Goal: Task Accomplishment & Management: Manage account settings

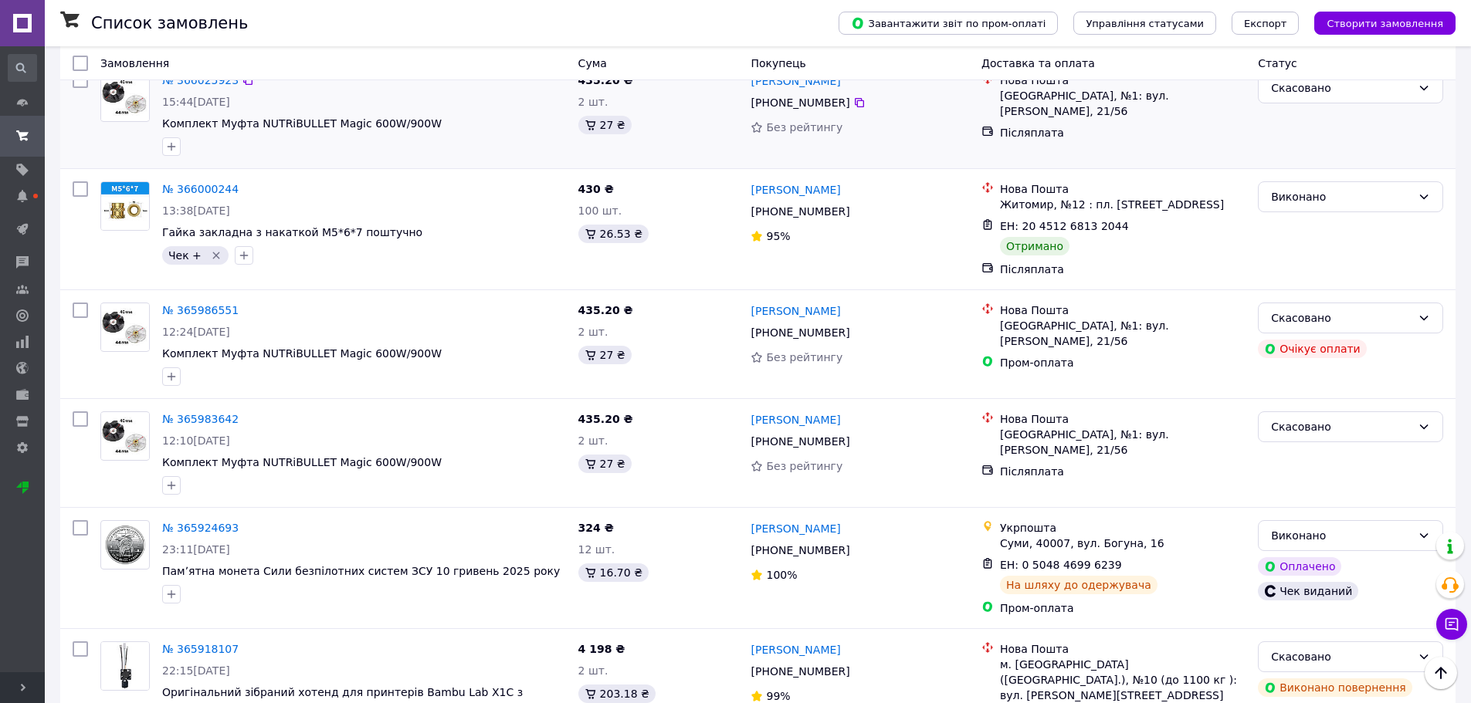
scroll to position [2857, 0]
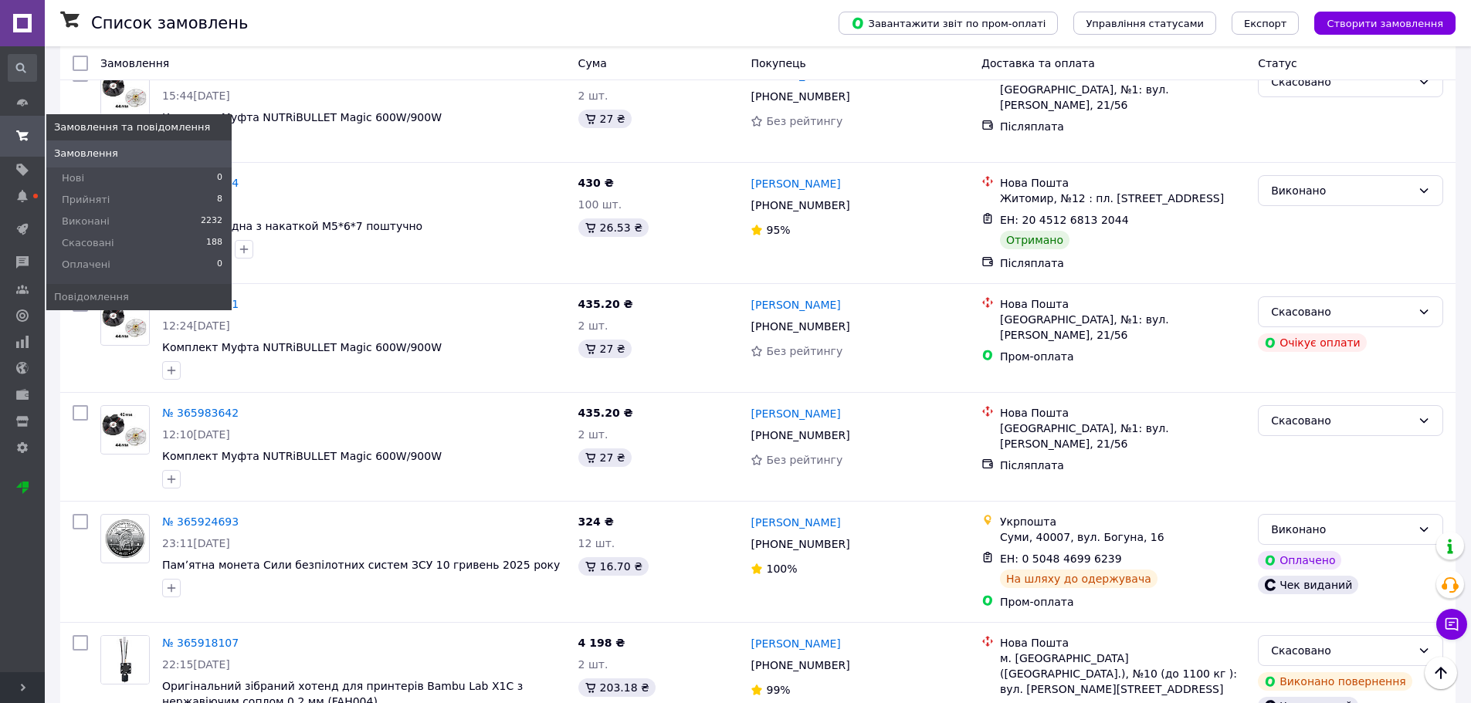
click at [24, 131] on icon at bounding box center [22, 136] width 12 height 12
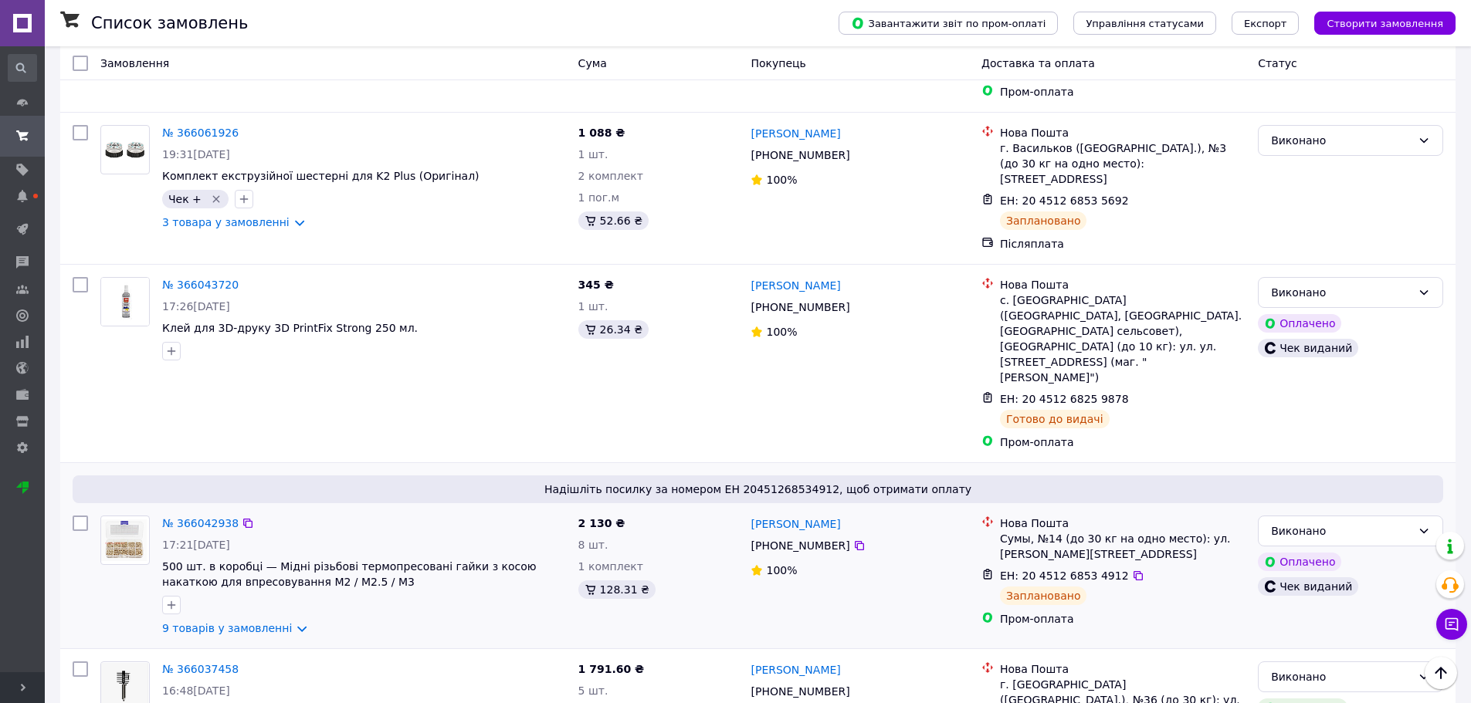
scroll to position [1776, 0]
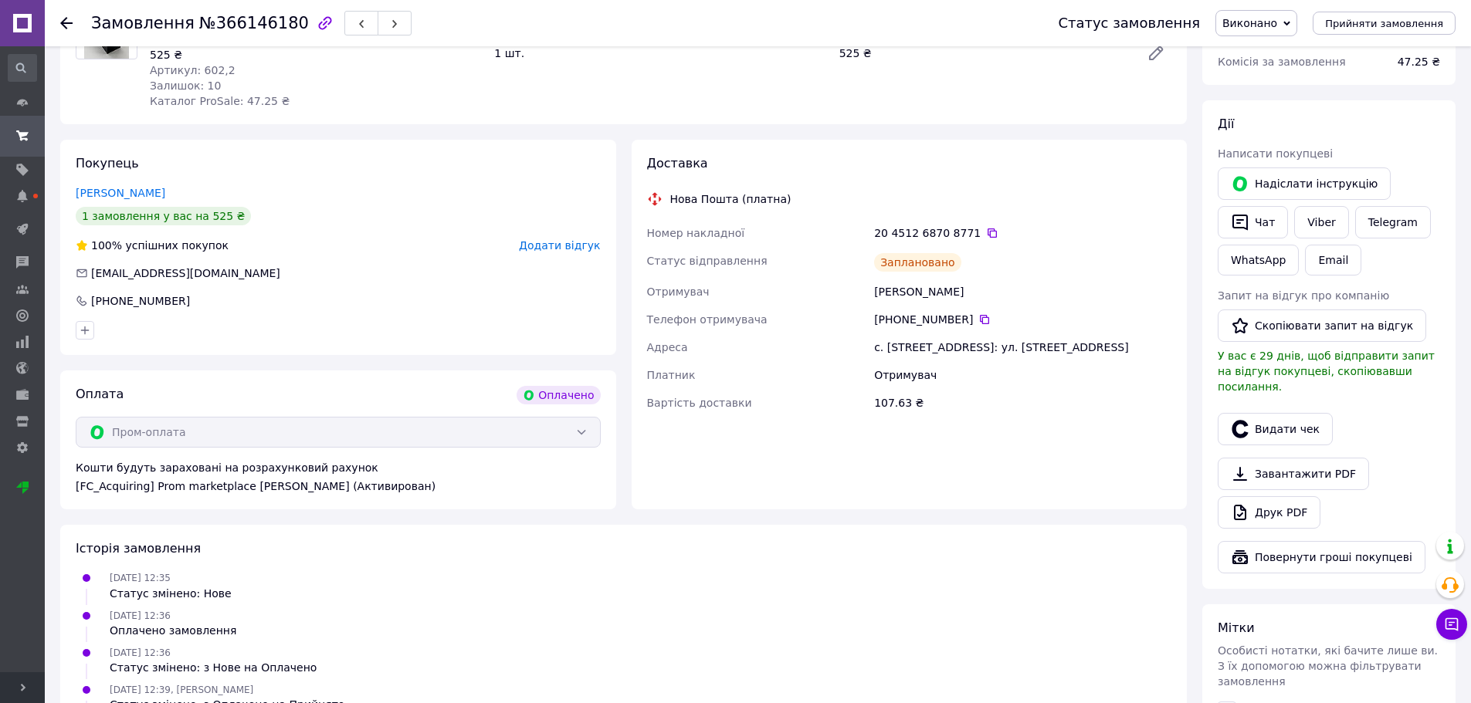
scroll to position [232, 0]
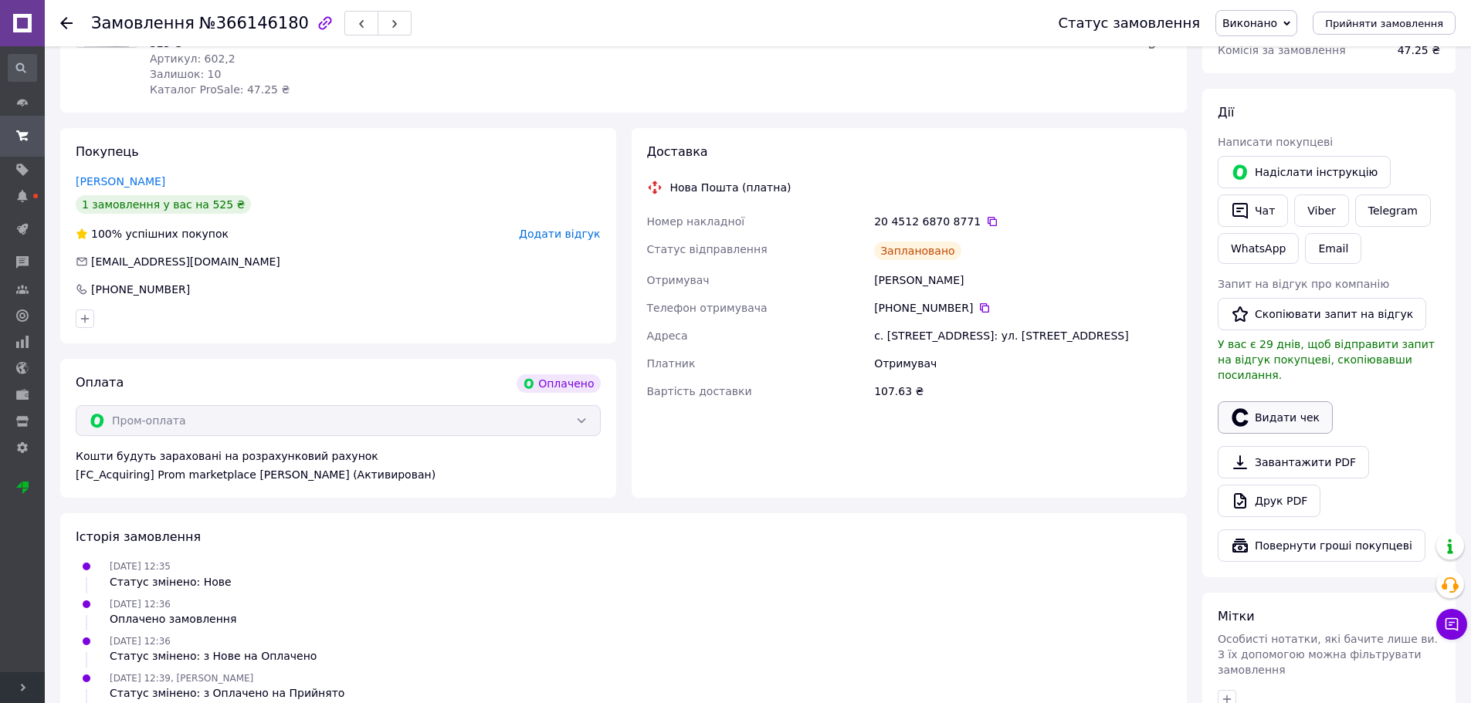
click at [1289, 402] on button "Видати чек" at bounding box center [1275, 418] width 115 height 32
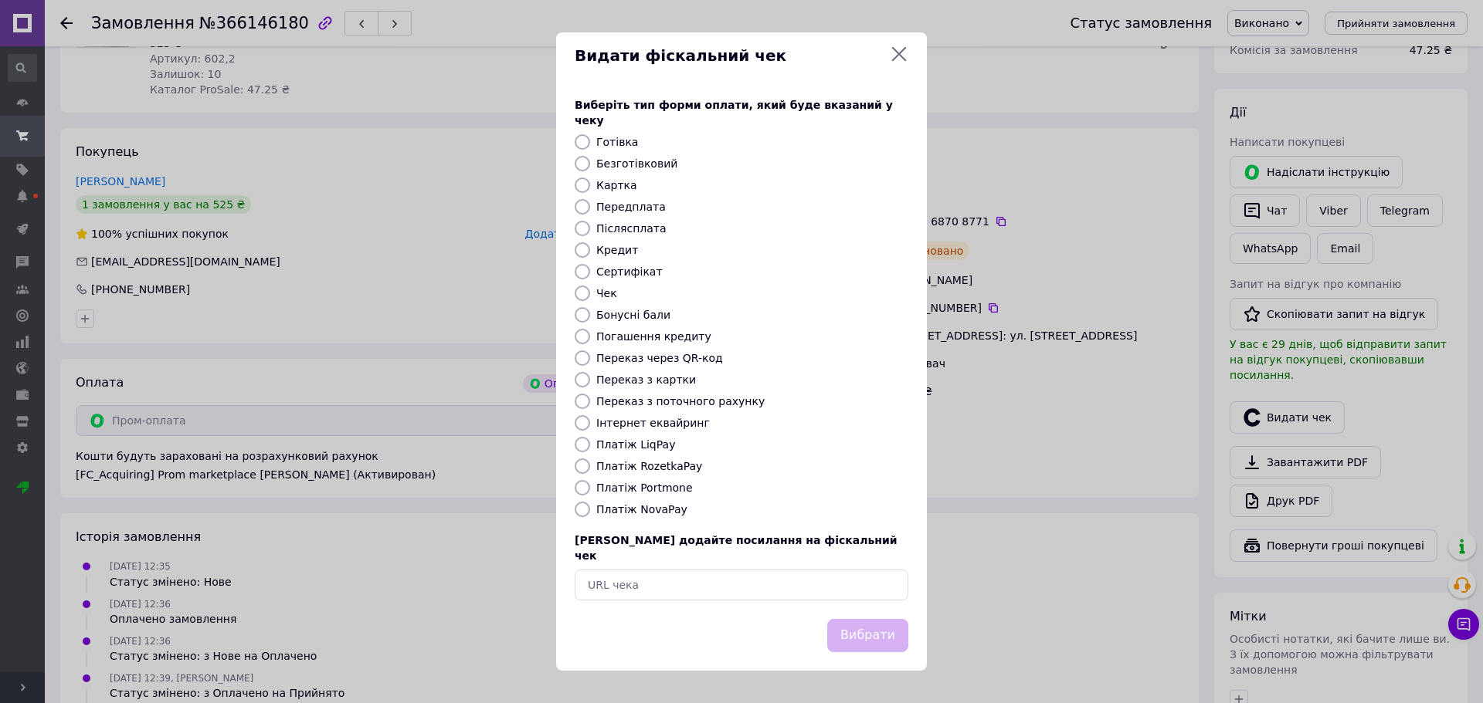
click at [602, 473] on label "Платіж RozetkaPay" at bounding box center [649, 466] width 106 height 12
click at [590, 473] on input "Платіж RozetkaPay" at bounding box center [582, 466] width 15 height 15
radio input "true"
click at [896, 627] on button "Вибрати" at bounding box center [867, 635] width 81 height 33
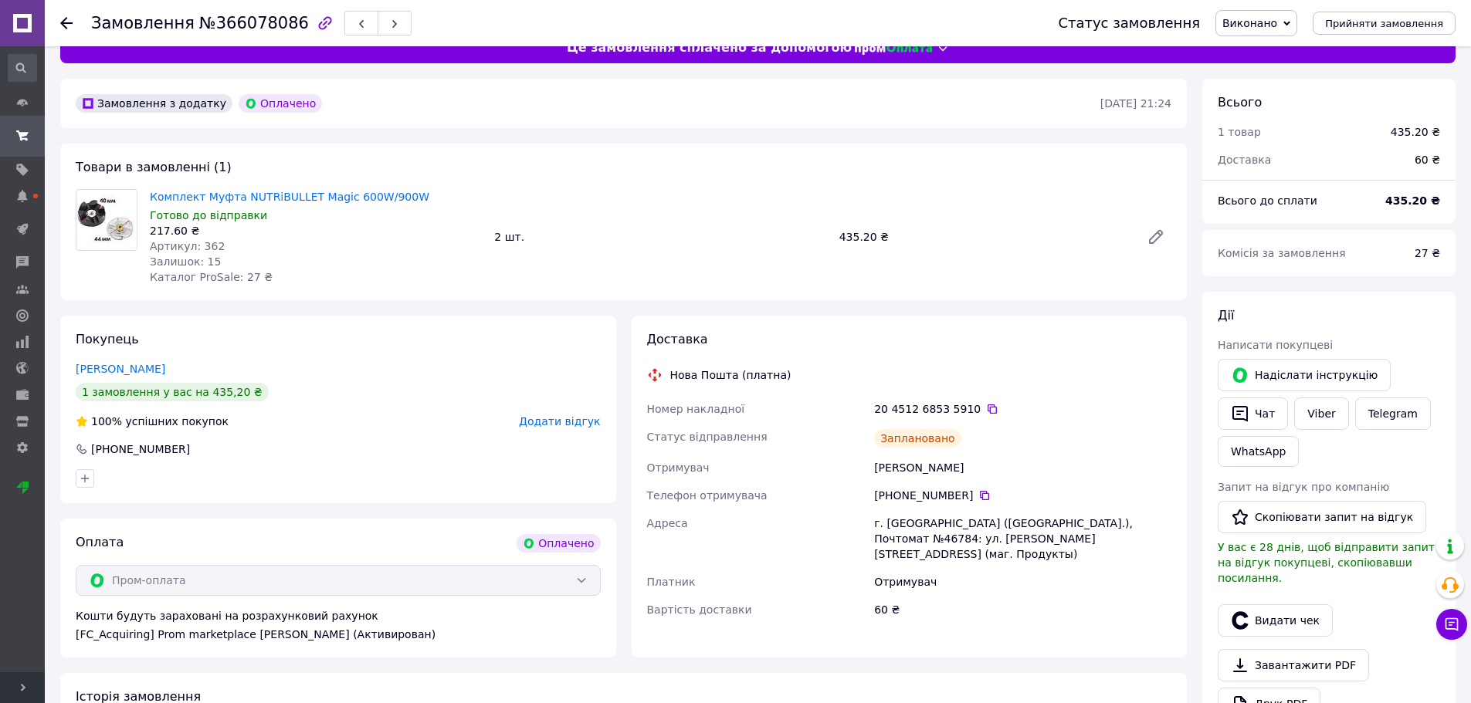
scroll to position [77, 0]
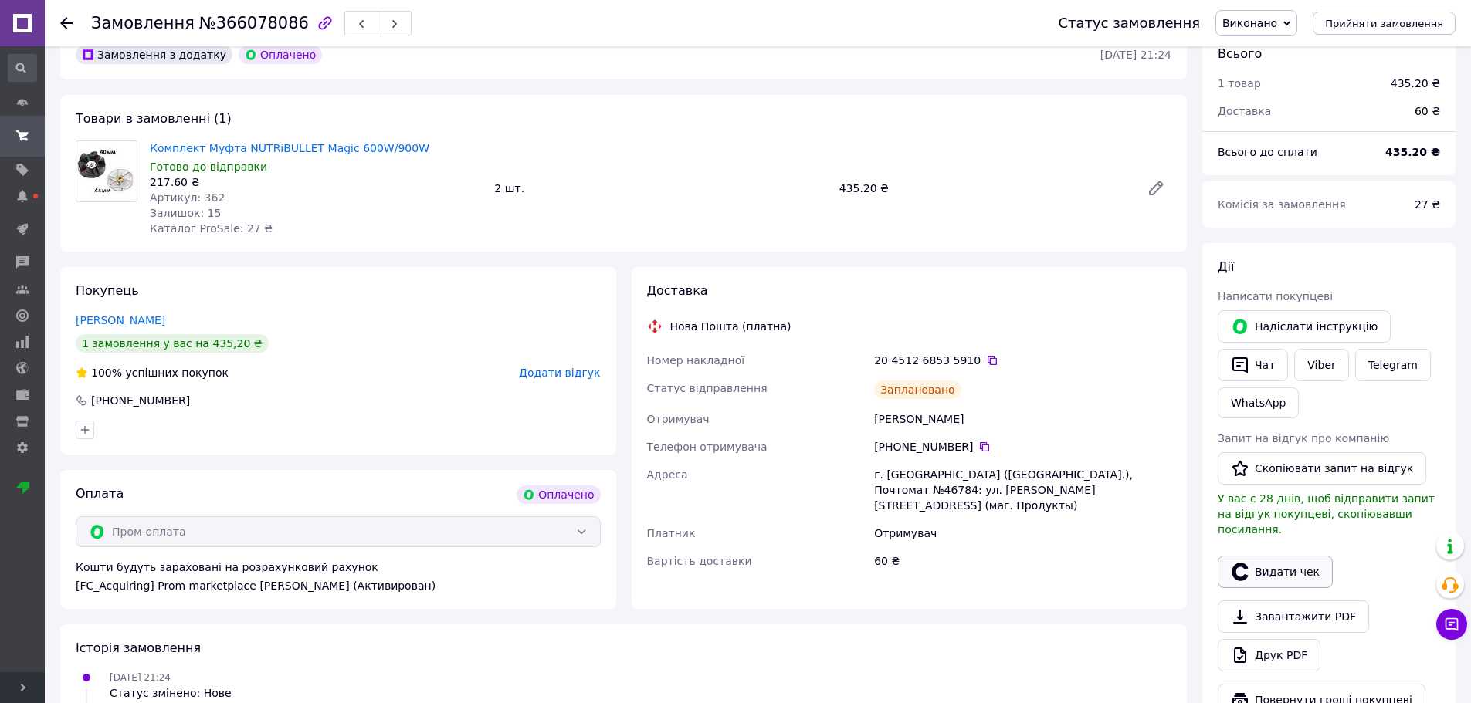
click at [1267, 556] on button "Видати чек" at bounding box center [1275, 572] width 115 height 32
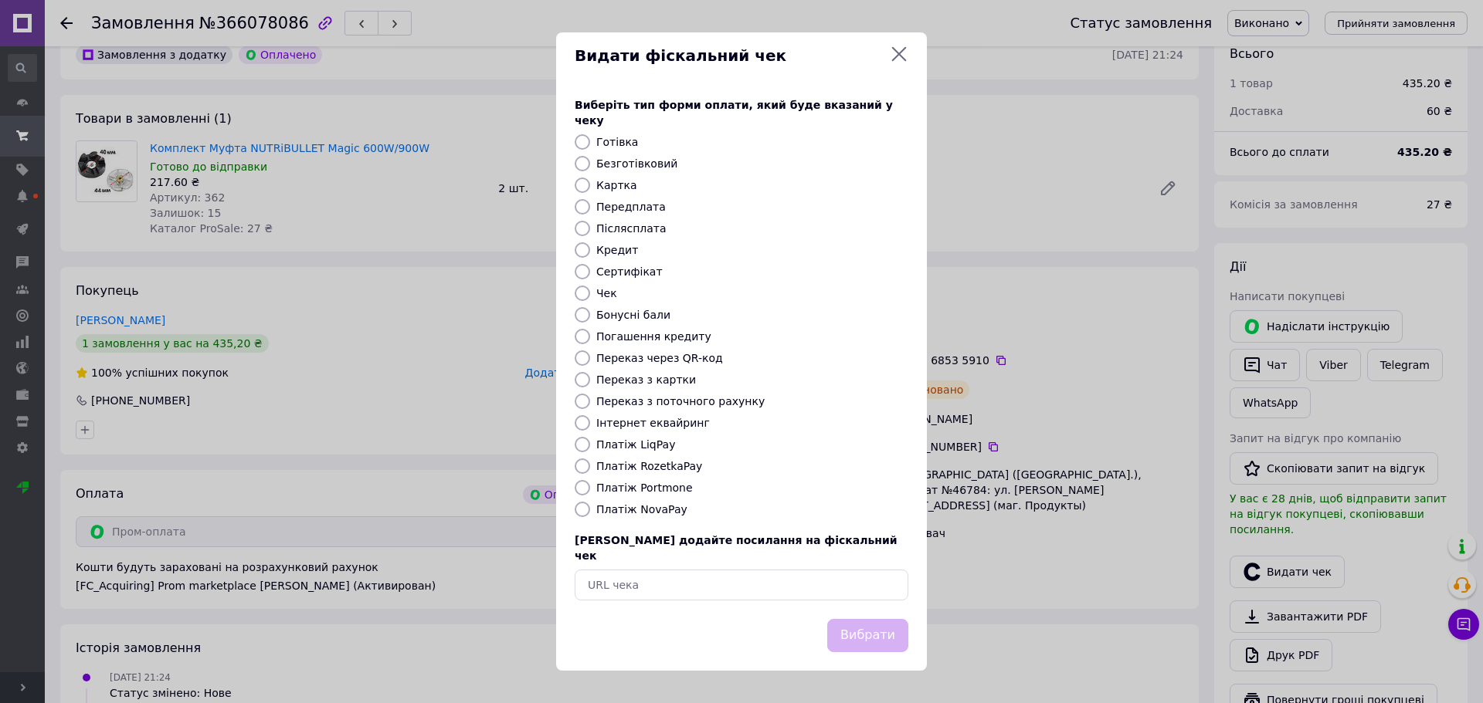
click at [613, 464] on label "Платіж RozetkaPay" at bounding box center [649, 466] width 106 height 12
click at [590, 464] on input "Платіж RozetkaPay" at bounding box center [582, 466] width 15 height 15
radio input "true"
click at [853, 628] on button "Вибрати" at bounding box center [867, 635] width 81 height 33
